Goal: Information Seeking & Learning: Learn about a topic

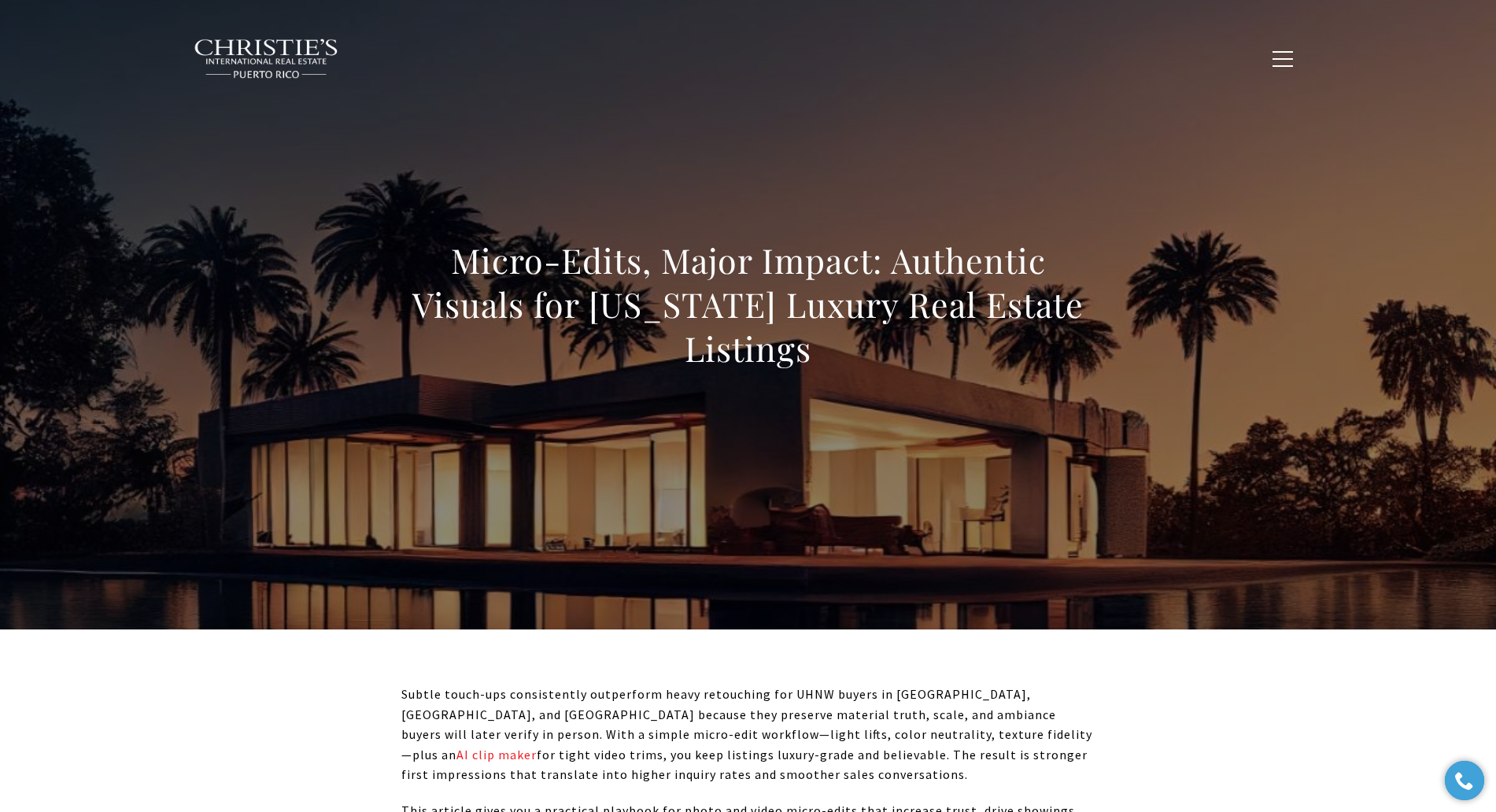
drag, startPoint x: 215, startPoint y: 482, endPoint x: 245, endPoint y: 489, distance: 30.8
click at [215, 482] on div "Micro-Edits, Major Impact: Authentic Visuals for [US_STATE] Luxury Real Estate …" at bounding box center [748, 314] width 1101 height 472
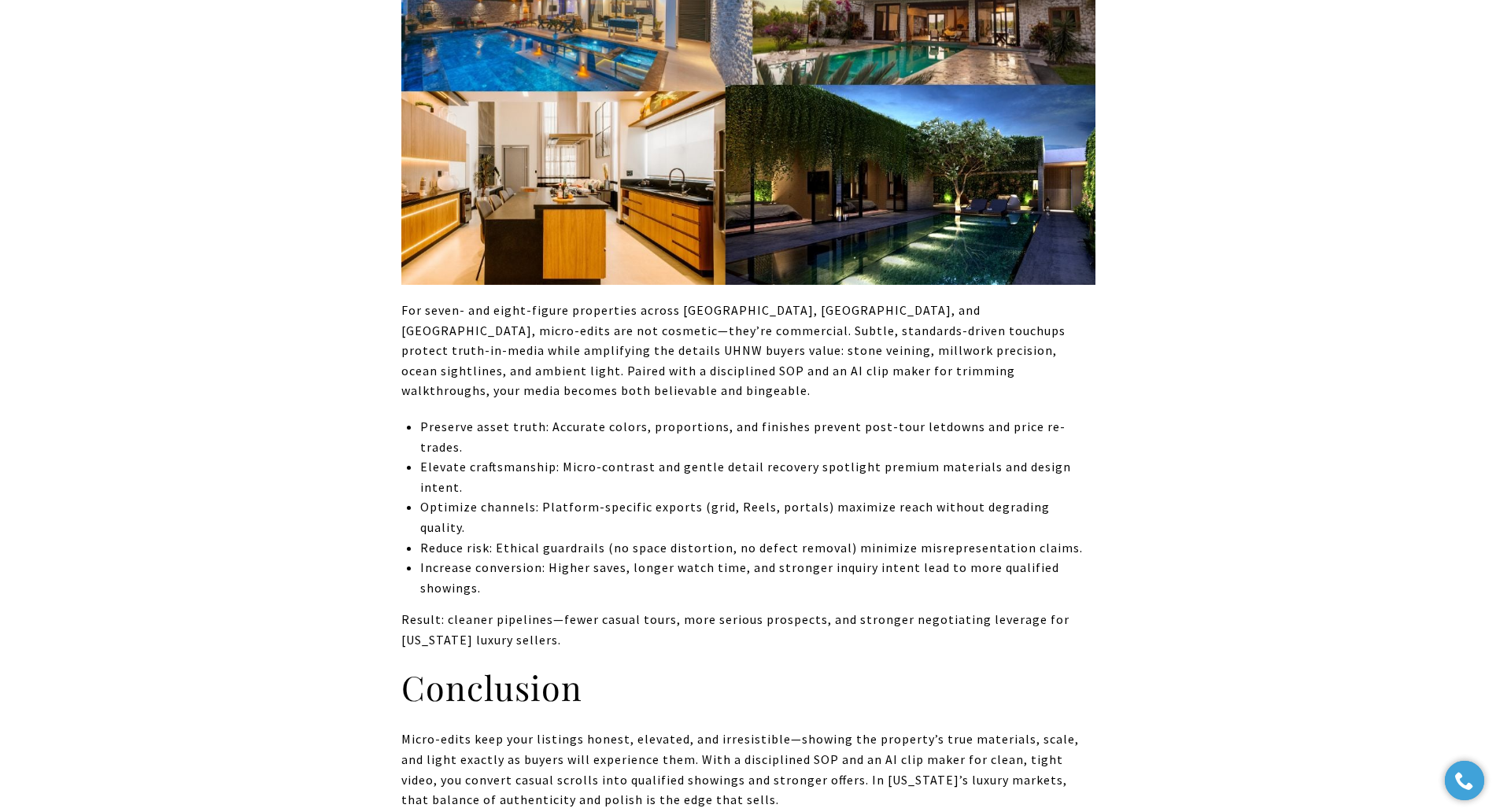
scroll to position [6551, 0]
